Goal: Task Accomplishment & Management: Use online tool/utility

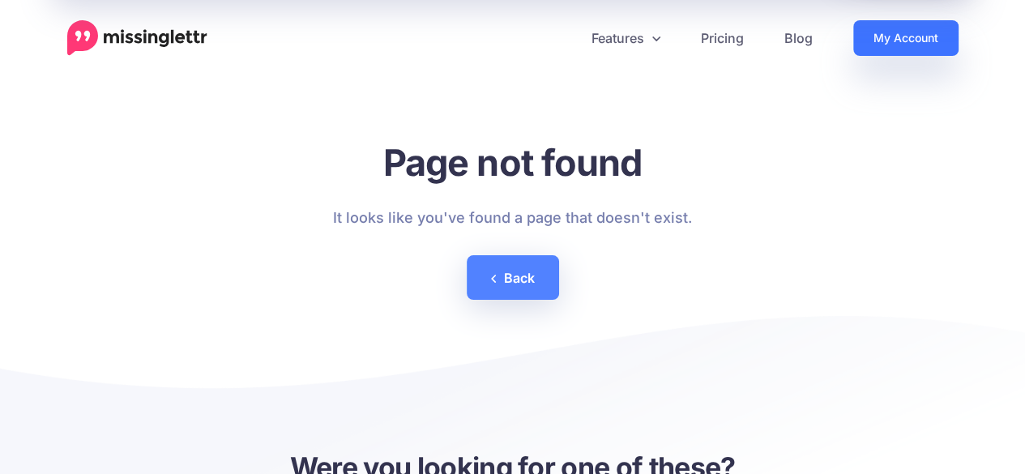
click at [868, 35] on link "My Account" at bounding box center [905, 38] width 105 height 36
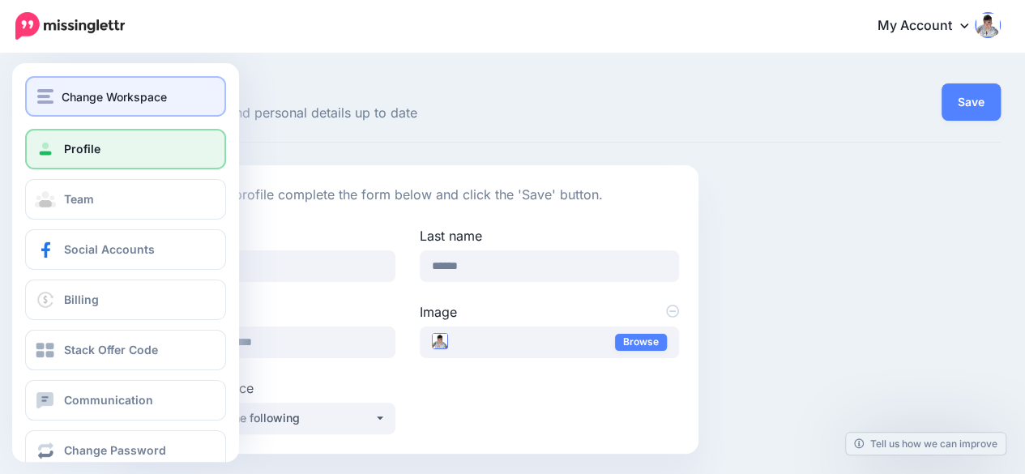
click at [108, 92] on span "Change Workspace" at bounding box center [114, 96] width 105 height 19
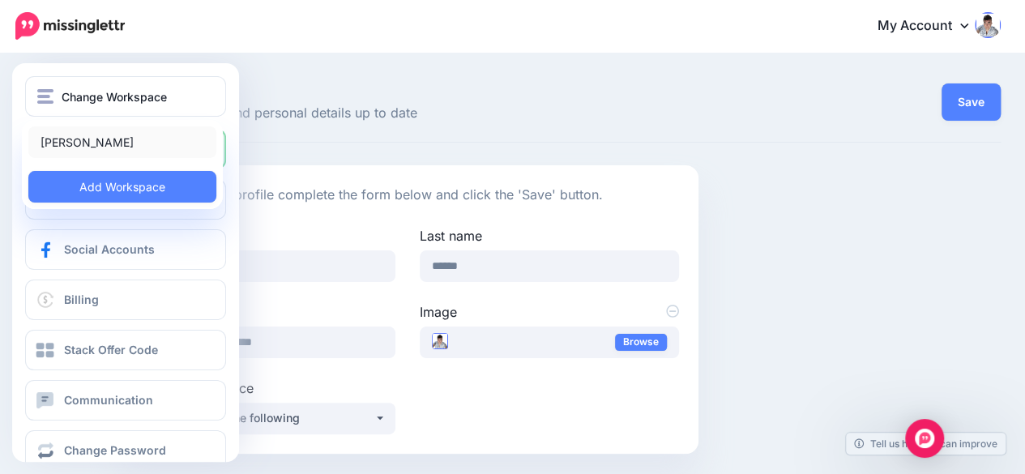
click at [111, 139] on link "[PERSON_NAME]" at bounding box center [122, 142] width 188 height 32
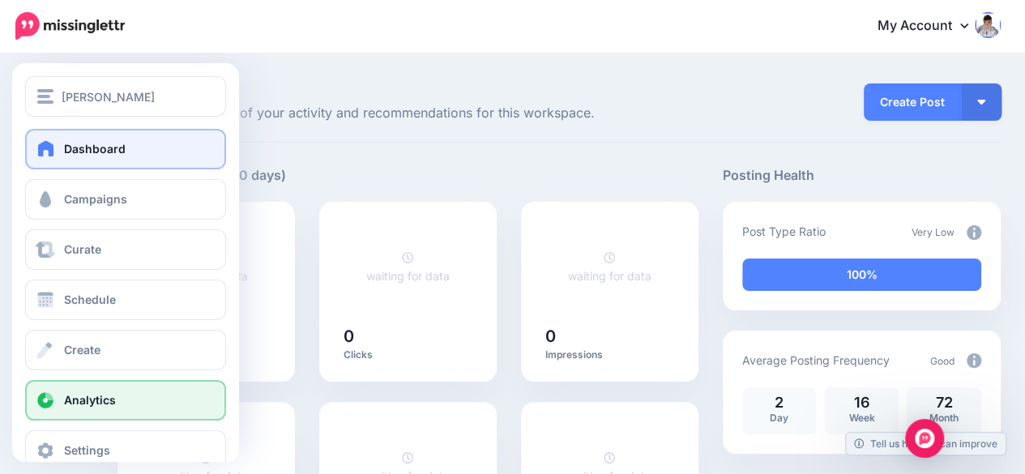
scroll to position [31, 0]
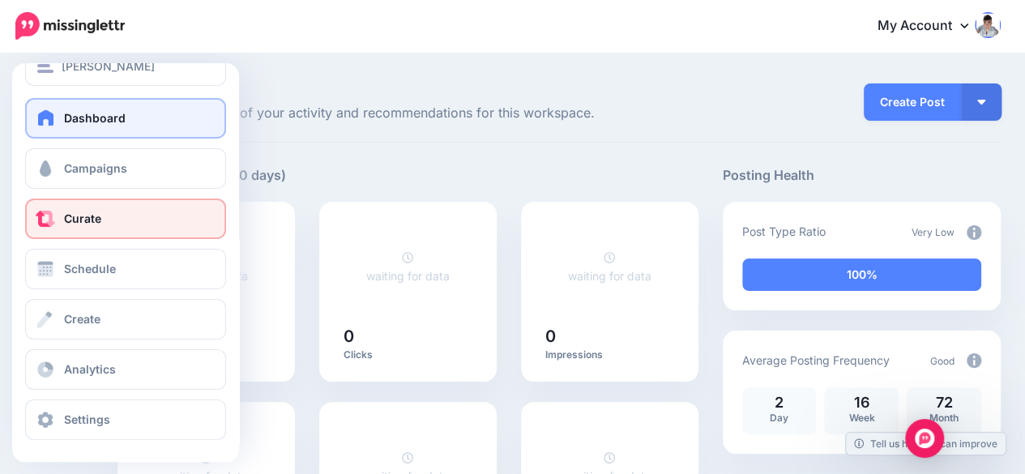
click at [114, 221] on link "Curate" at bounding box center [125, 218] width 201 height 41
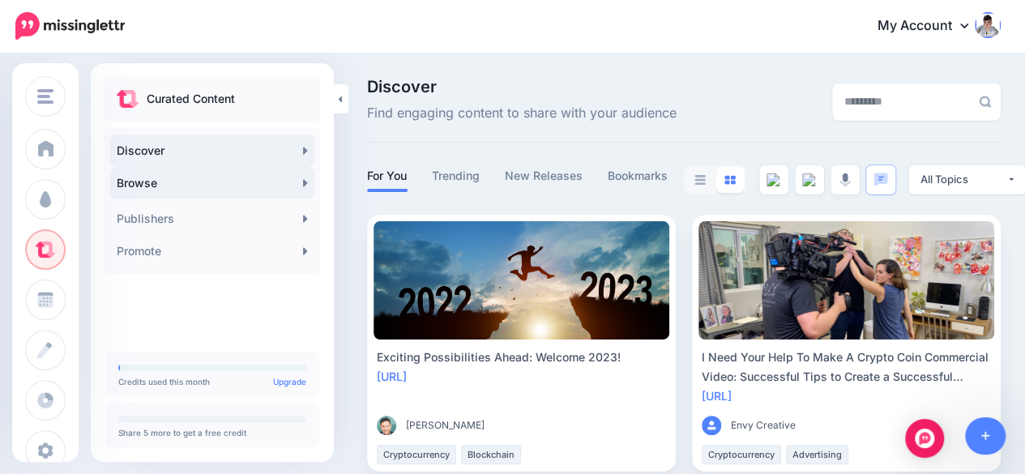
click at [228, 180] on link "Browse" at bounding box center [212, 183] width 204 height 32
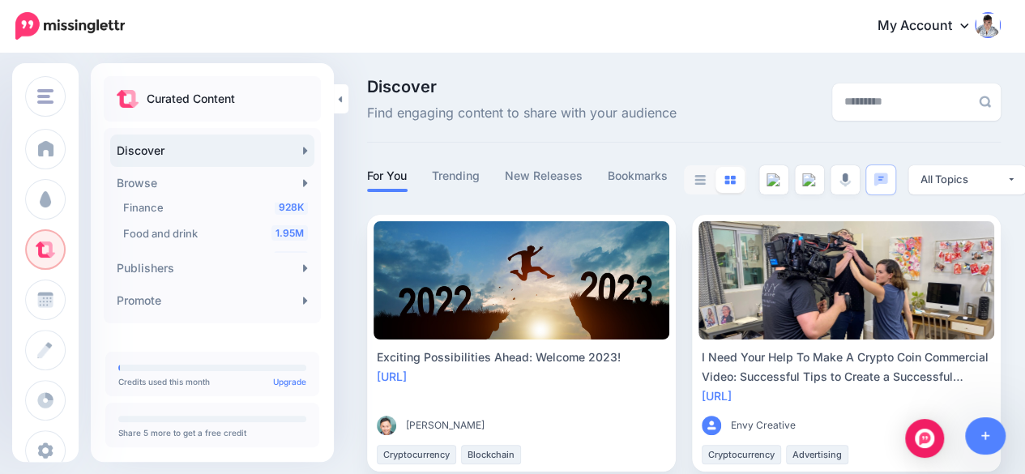
scroll to position [243, 0]
click at [182, 207] on div "928K Finance" at bounding box center [215, 205] width 185 height 19
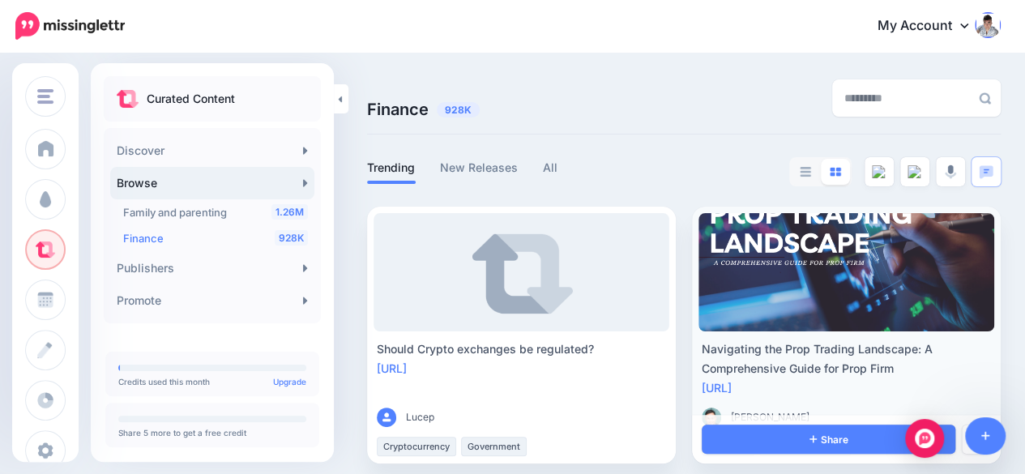
click at [765, 233] on link at bounding box center [846, 272] width 296 height 118
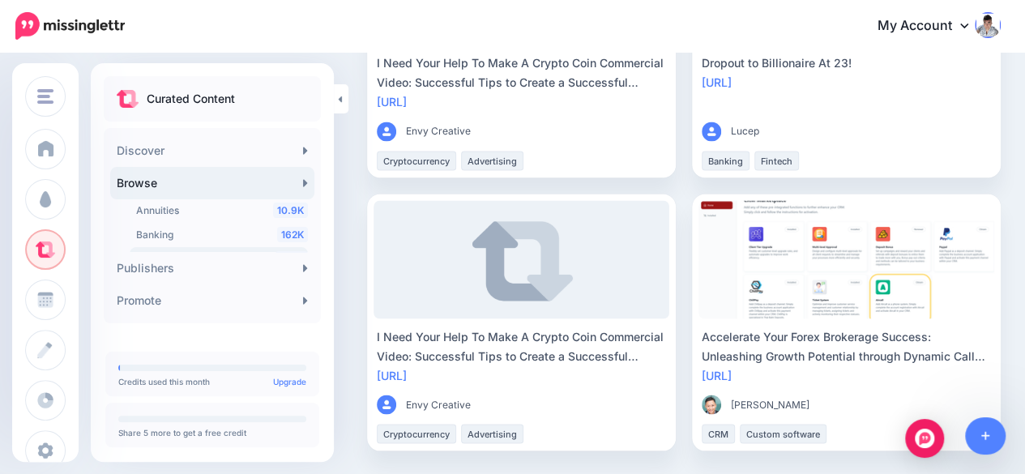
scroll to position [292, 0]
click at [214, 228] on span "Beginning investing" at bounding box center [180, 230] width 89 height 12
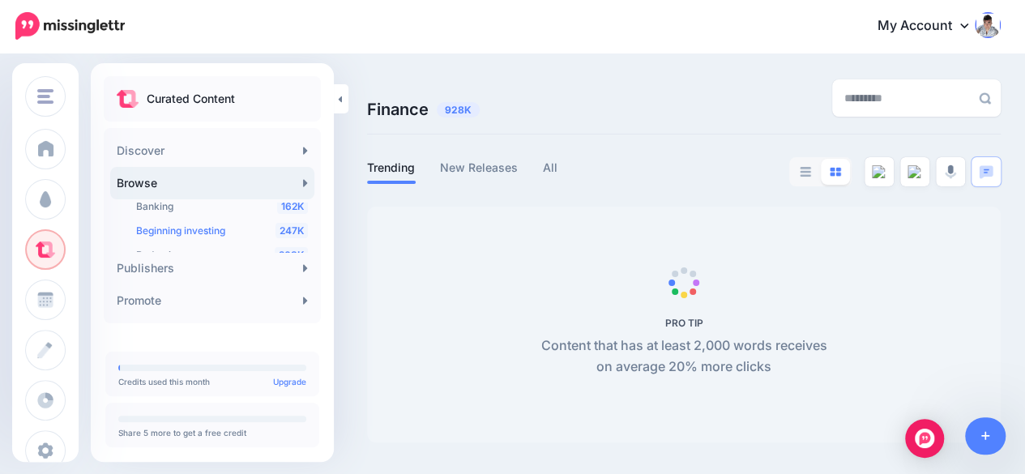
scroll to position [0, 0]
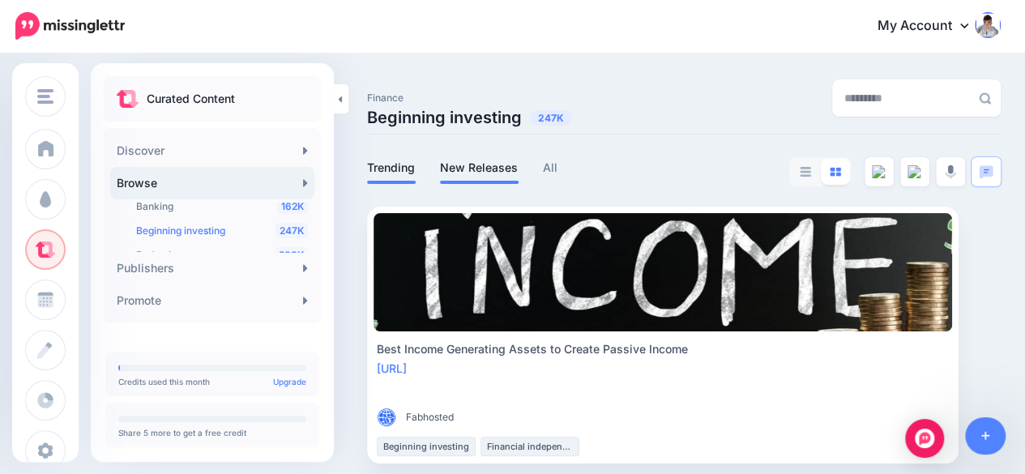
click at [488, 159] on link "New Releases" at bounding box center [479, 167] width 79 height 19
click at [553, 158] on link "All" at bounding box center [550, 167] width 15 height 19
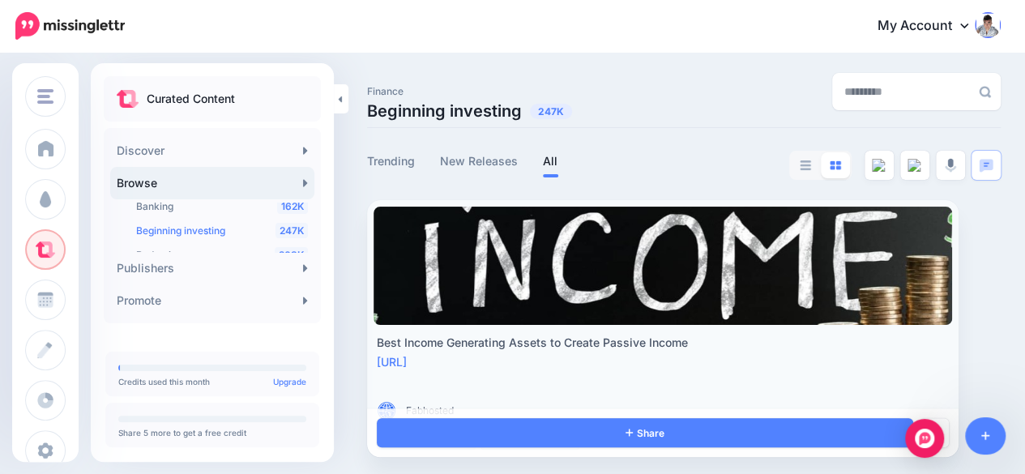
scroll to position [13, 0]
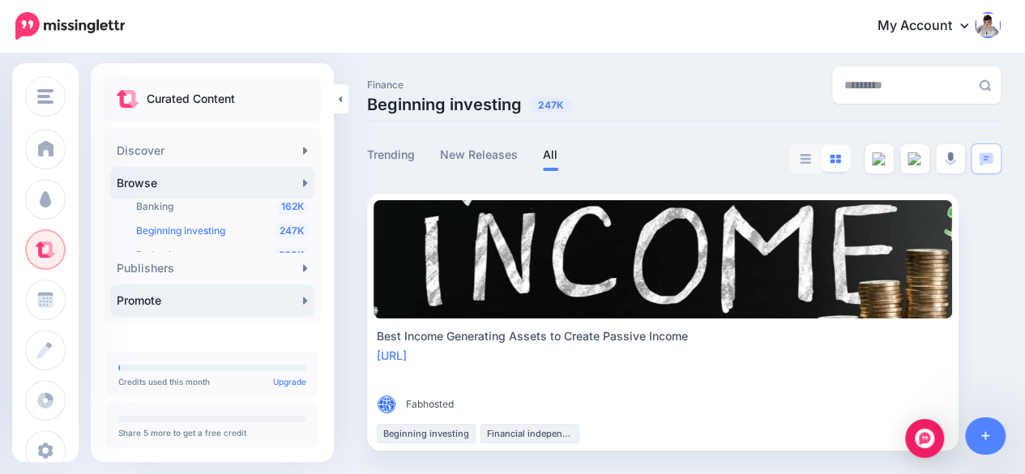
click at [223, 302] on link "Promote" at bounding box center [212, 300] width 204 height 32
